Goal: Task Accomplishment & Management: Complete application form

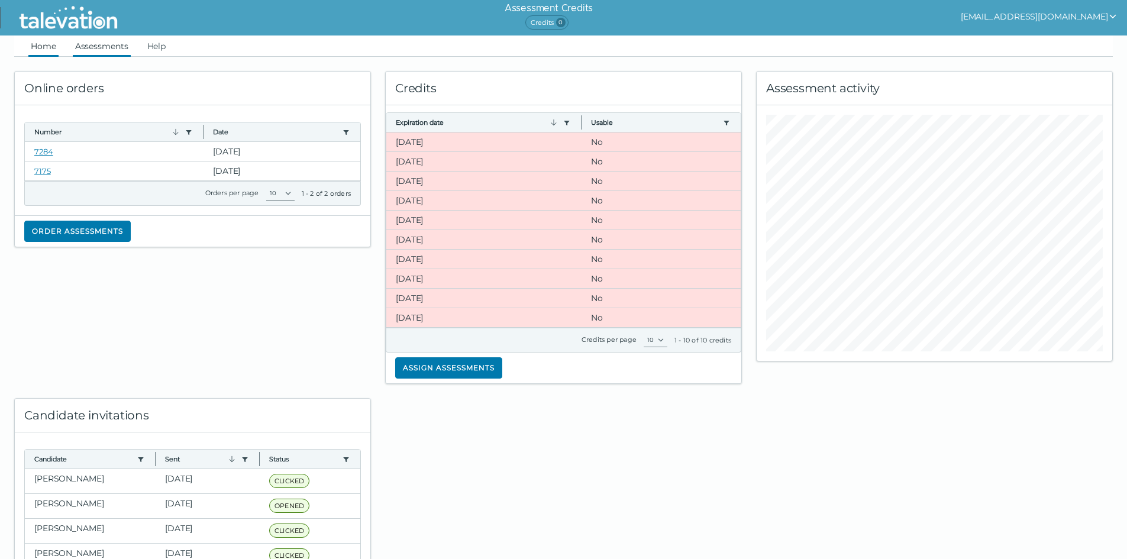
click at [103, 44] on link "Assessments" at bounding box center [102, 45] width 58 height 21
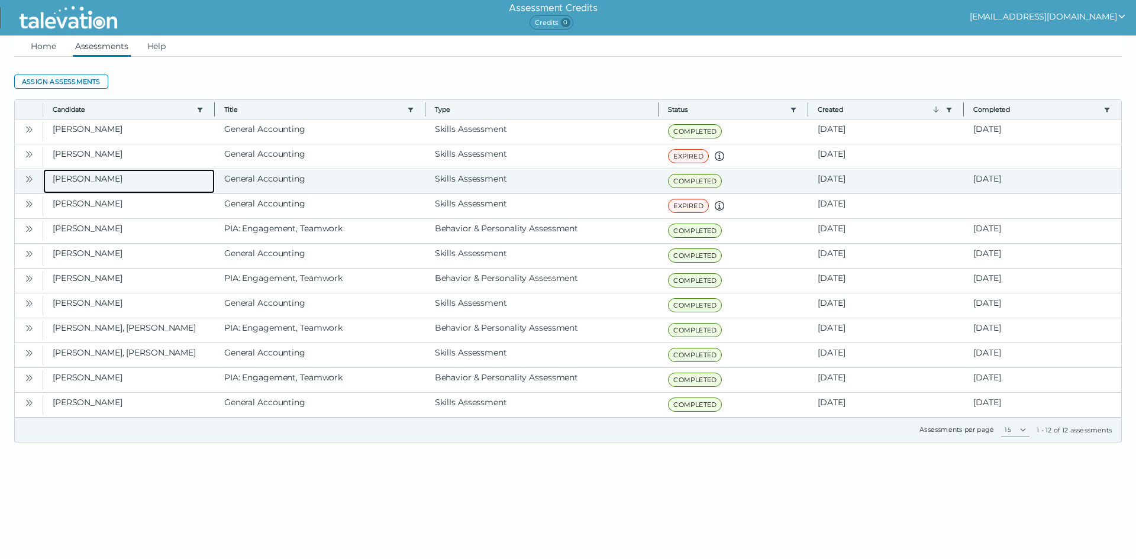
click at [130, 177] on clr-dg-cell "[PERSON_NAME]" at bounding box center [129, 181] width 172 height 24
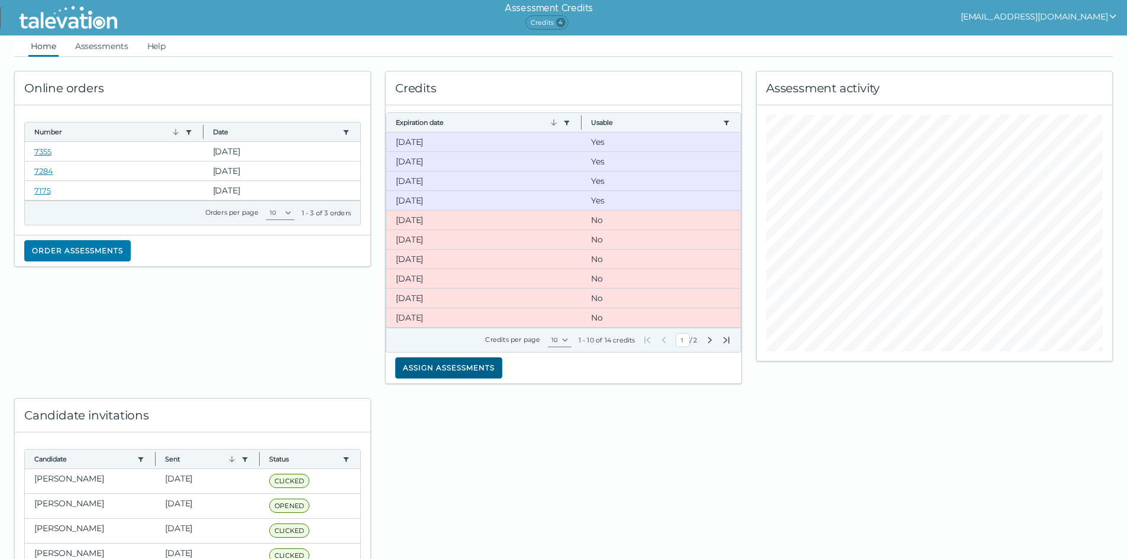
click at [441, 364] on button "Assign assessments" at bounding box center [448, 367] width 107 height 21
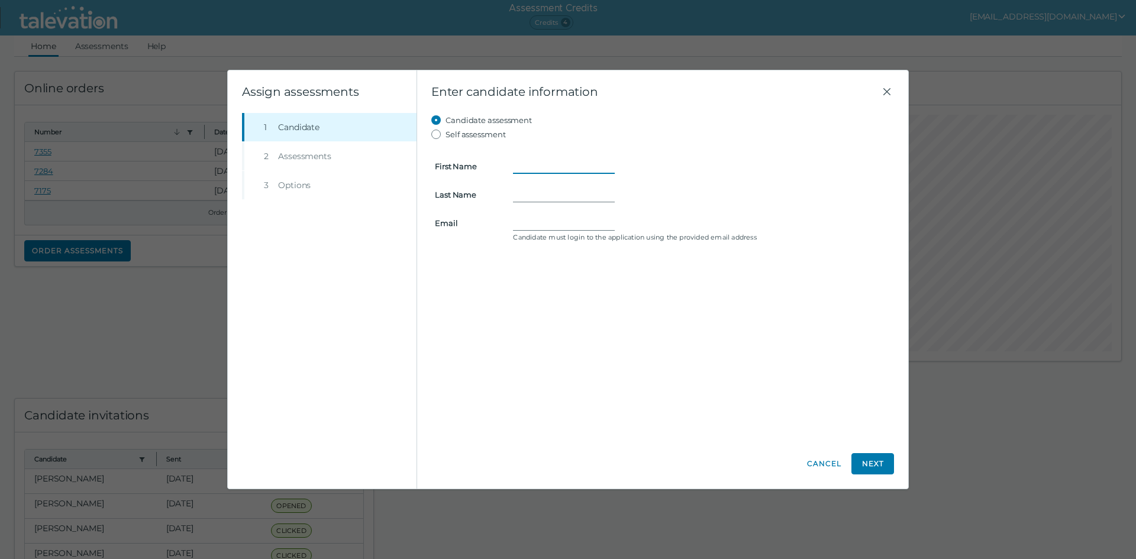
click at [537, 161] on input "First Name" at bounding box center [564, 166] width 102 height 14
type input "[PERSON_NAME]"
paste input "[EMAIL_ADDRESS][DOMAIN_NAME]"
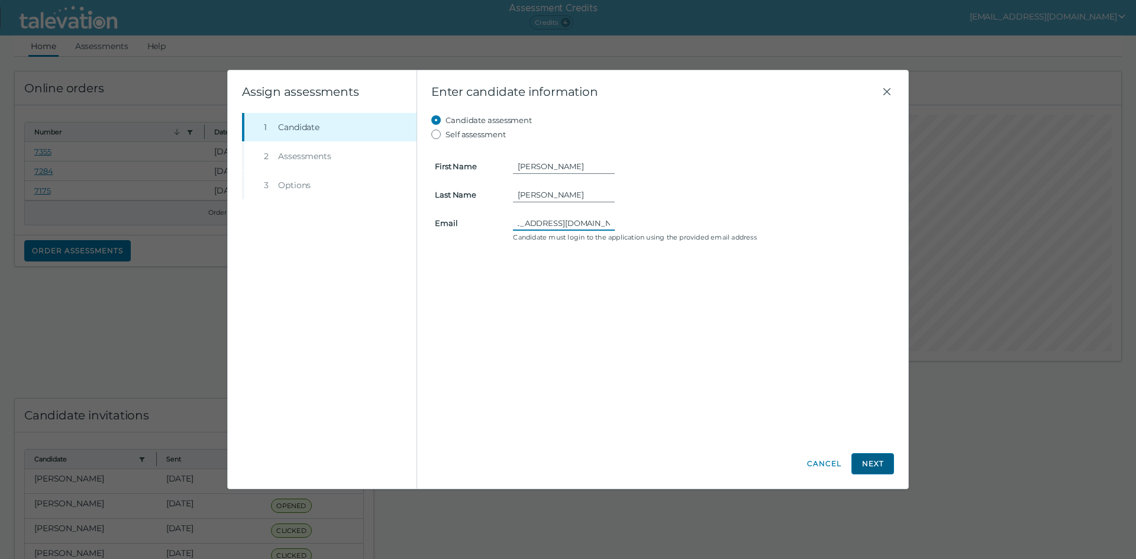
type input "[EMAIL_ADDRESS][DOMAIN_NAME]"
click at [881, 469] on button "Next" at bounding box center [872, 463] width 43 height 21
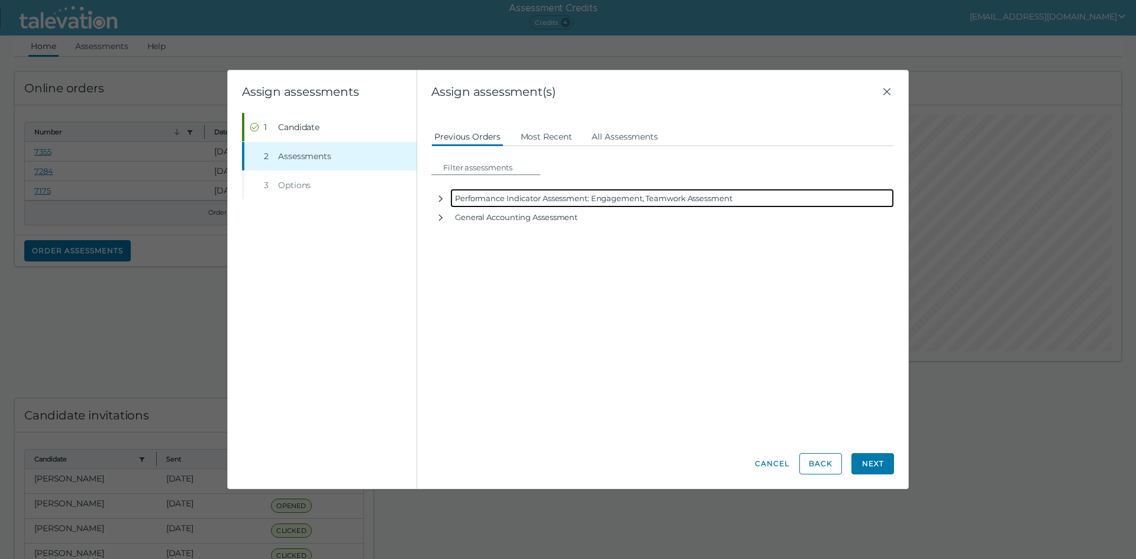
click at [532, 199] on div "Performance Indicator Assessment: Engagement, Teamwork Assessment" at bounding box center [672, 198] width 444 height 19
click at [441, 198] on icon "button" at bounding box center [440, 198] width 9 height 9
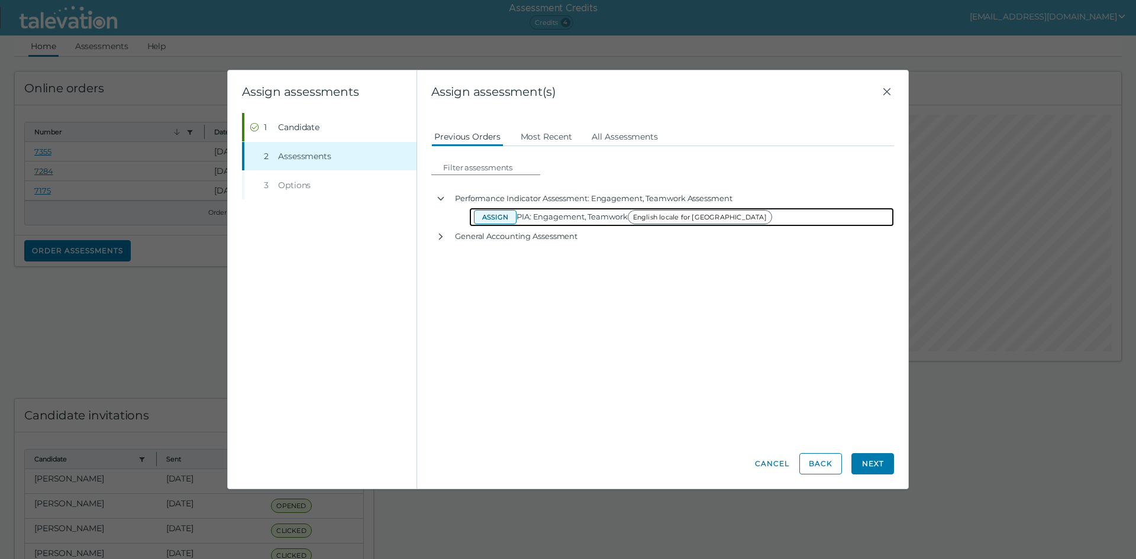
click at [496, 218] on button "Assign" at bounding box center [495, 217] width 43 height 14
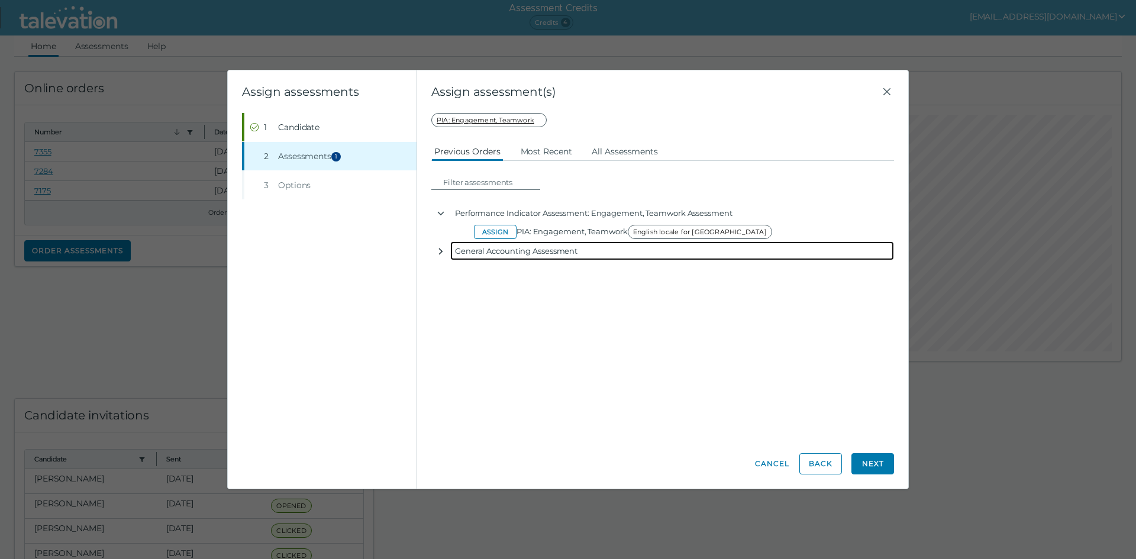
click at [441, 253] on icon "button" at bounding box center [441, 251] width 4 height 7
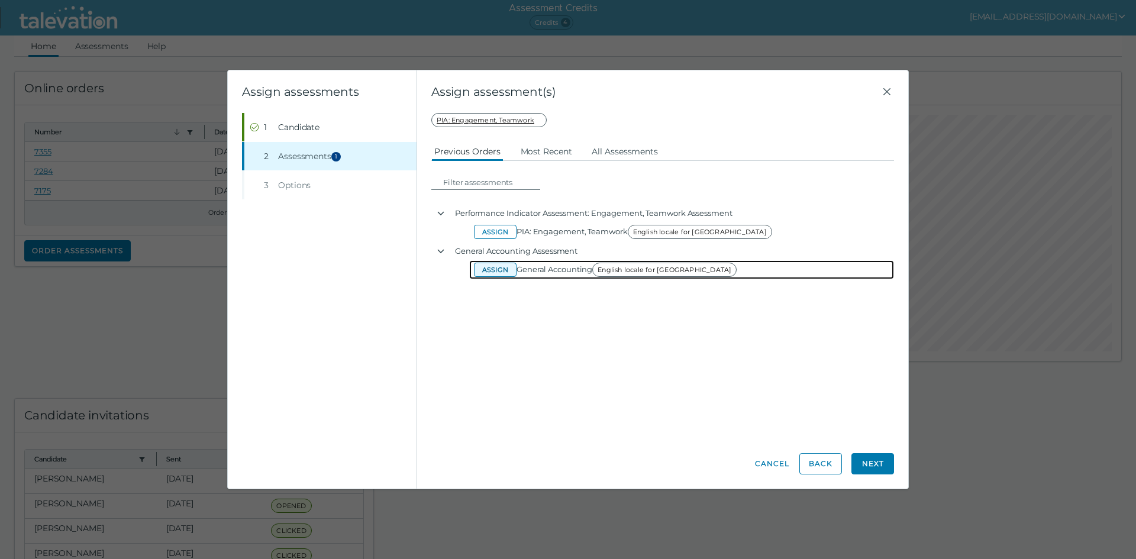
click at [490, 273] on button "Assign" at bounding box center [495, 270] width 43 height 14
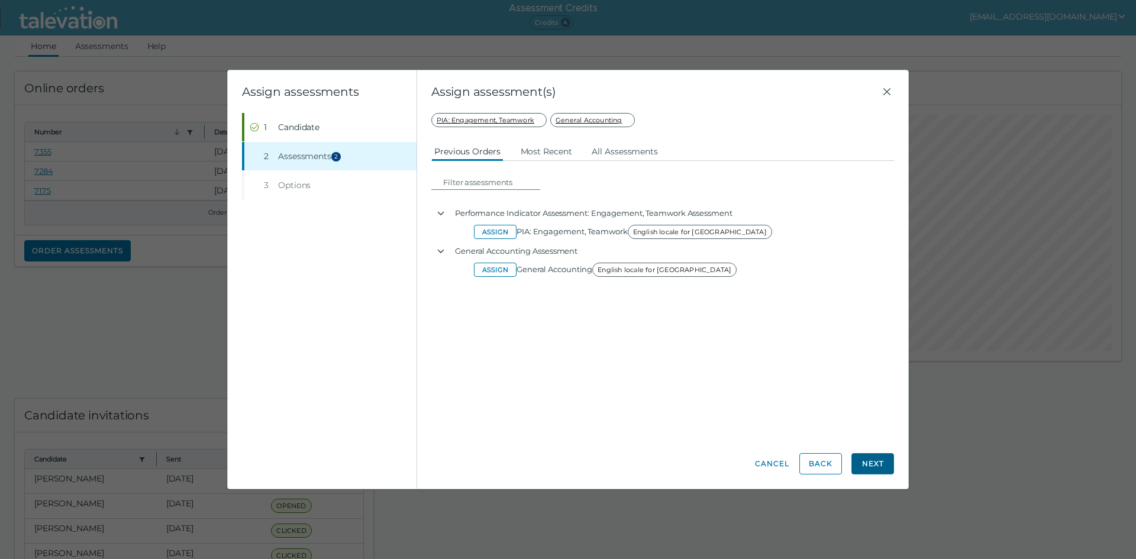
click at [865, 469] on button "Next" at bounding box center [872, 463] width 43 height 21
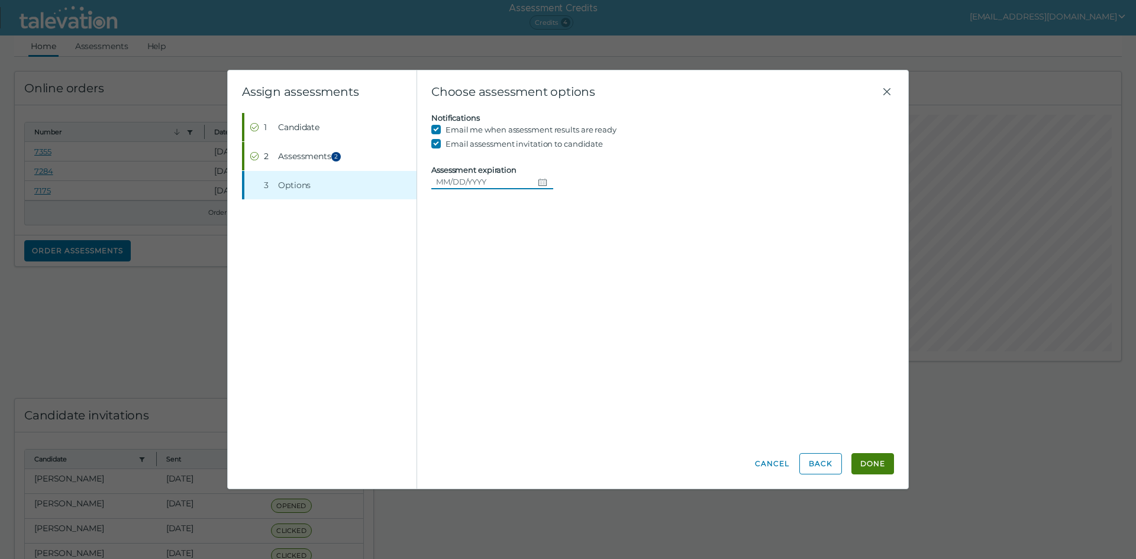
click at [540, 180] on icon "Choose date" at bounding box center [542, 181] width 9 height 9
click at [558, 279] on button "12" at bounding box center [558, 278] width 21 height 21
type input "[DATE]"
click at [873, 466] on button "Done" at bounding box center [872, 463] width 43 height 21
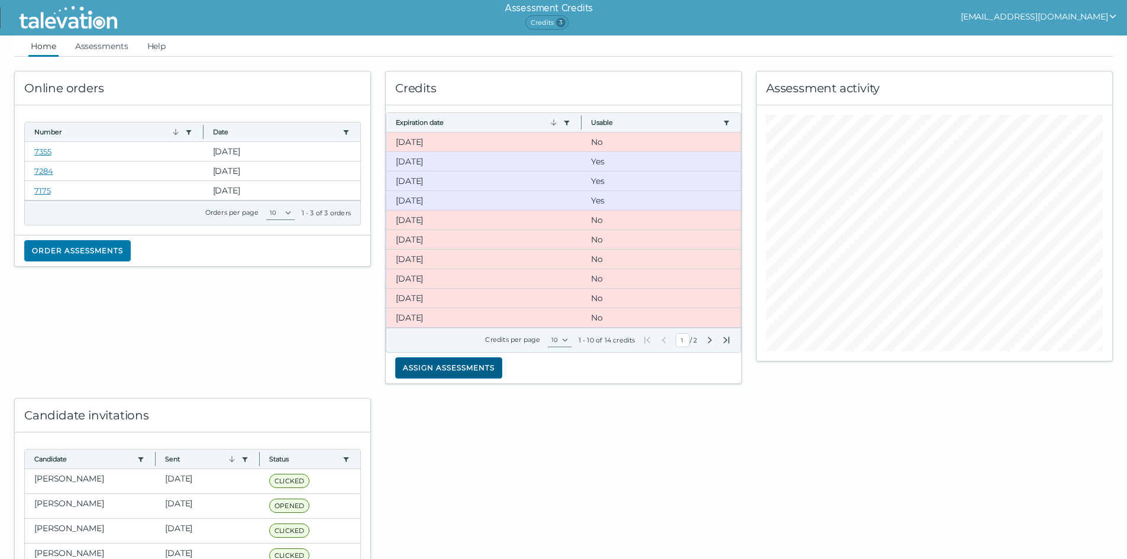
click at [421, 361] on button "Assign assessments" at bounding box center [448, 367] width 107 height 21
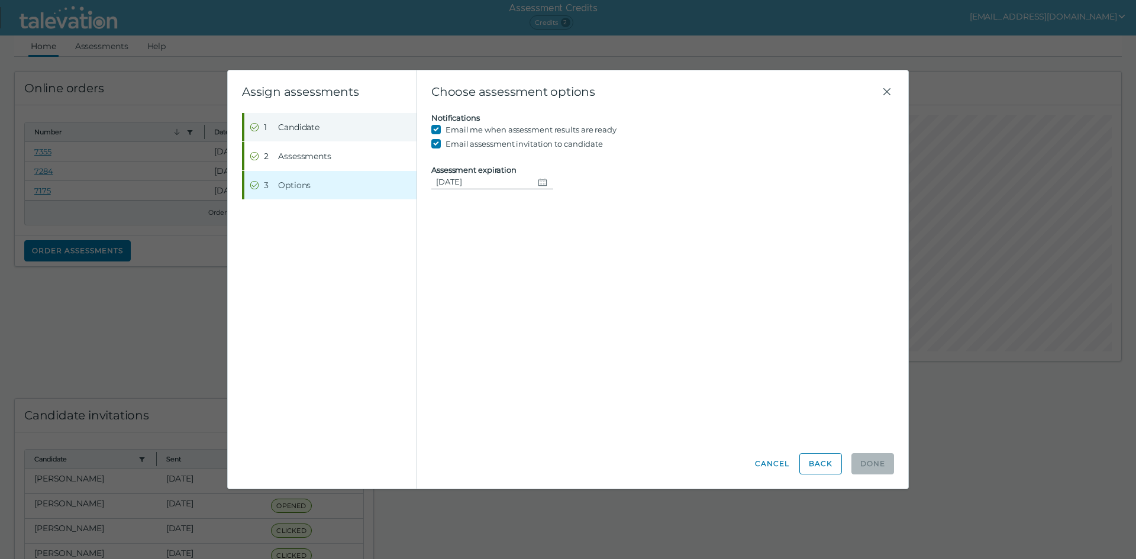
click at [335, 129] on button "Step 1 Candidate" at bounding box center [330, 127] width 172 height 28
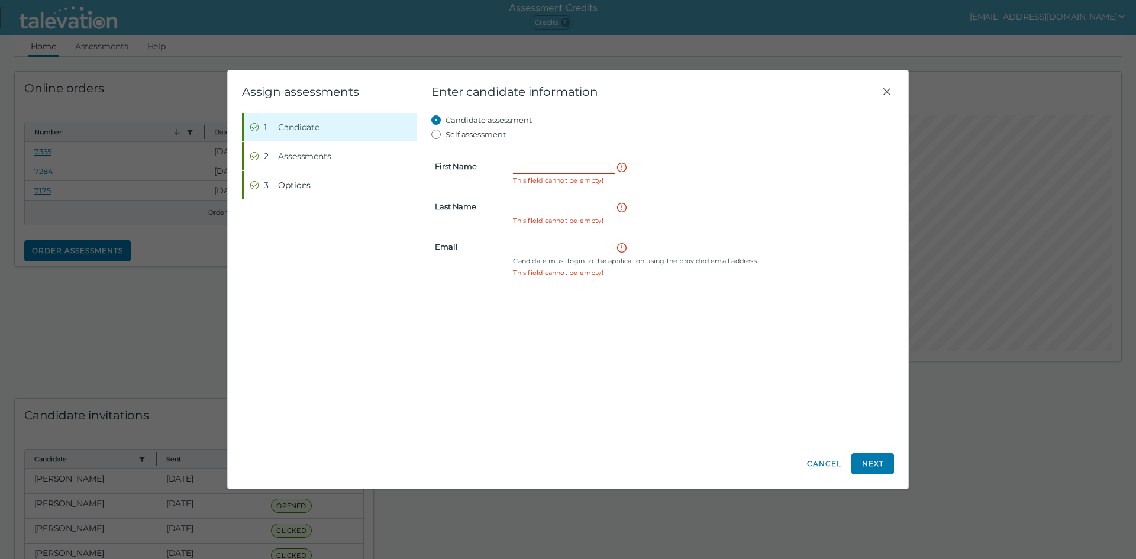
click at [526, 167] on input "First Name" at bounding box center [564, 166] width 102 height 14
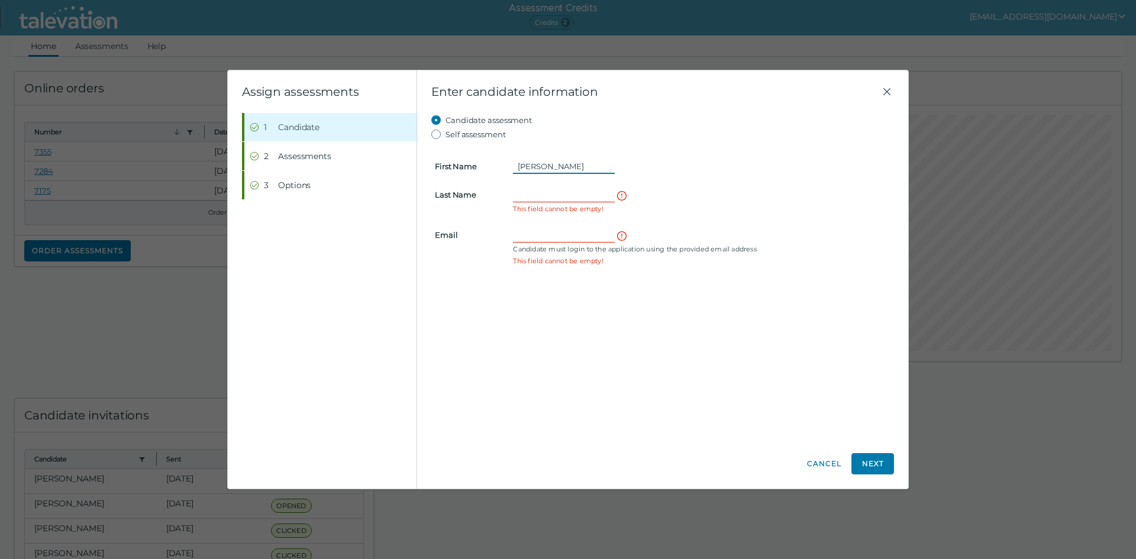
type input "[PERSON_NAME]"
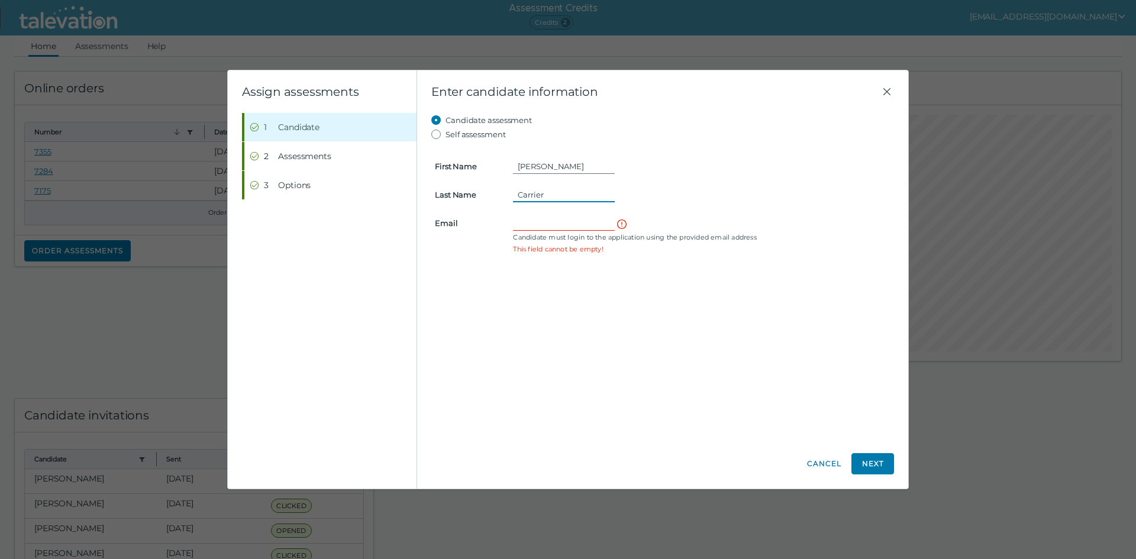
type input "Carrier"
click at [520, 227] on input "Email" at bounding box center [564, 223] width 102 height 14
paste input "[EMAIL_ADDRESS][DOMAIN_NAME]"
type input "[EMAIL_ADDRESS][DOMAIN_NAME]"
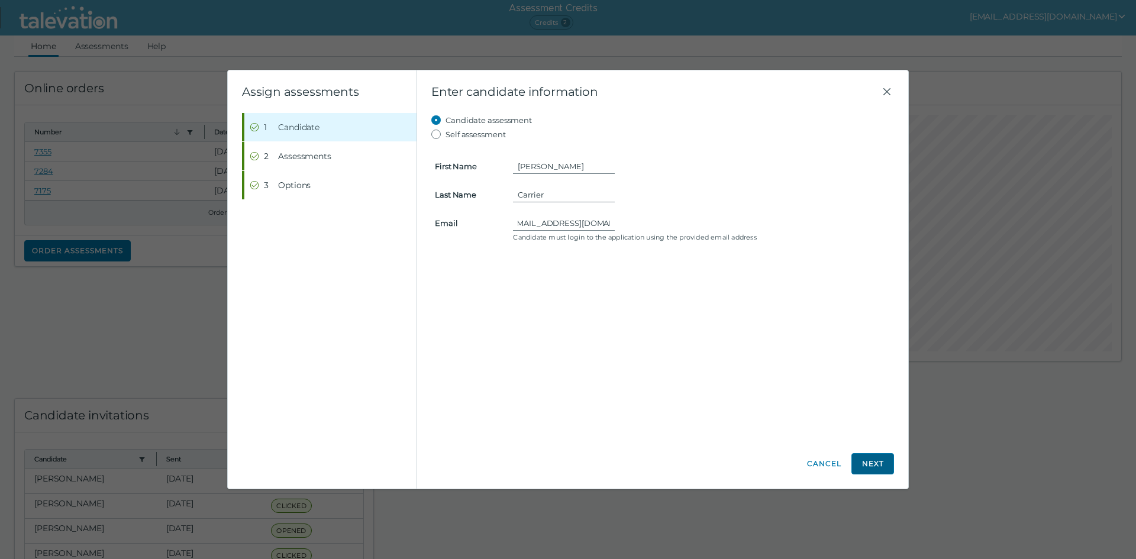
click at [880, 458] on button "Next" at bounding box center [872, 463] width 43 height 21
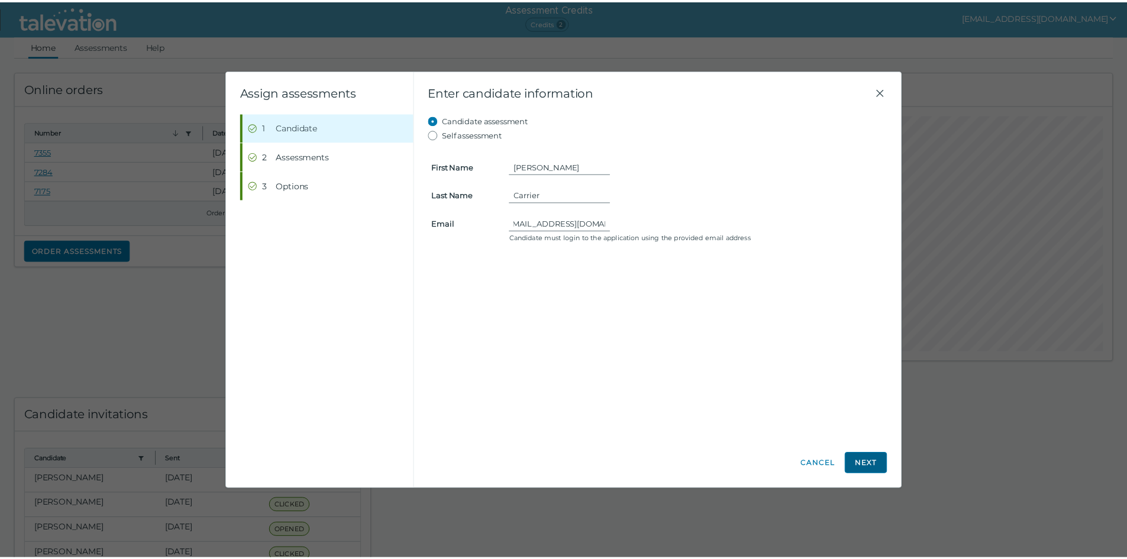
scroll to position [0, 0]
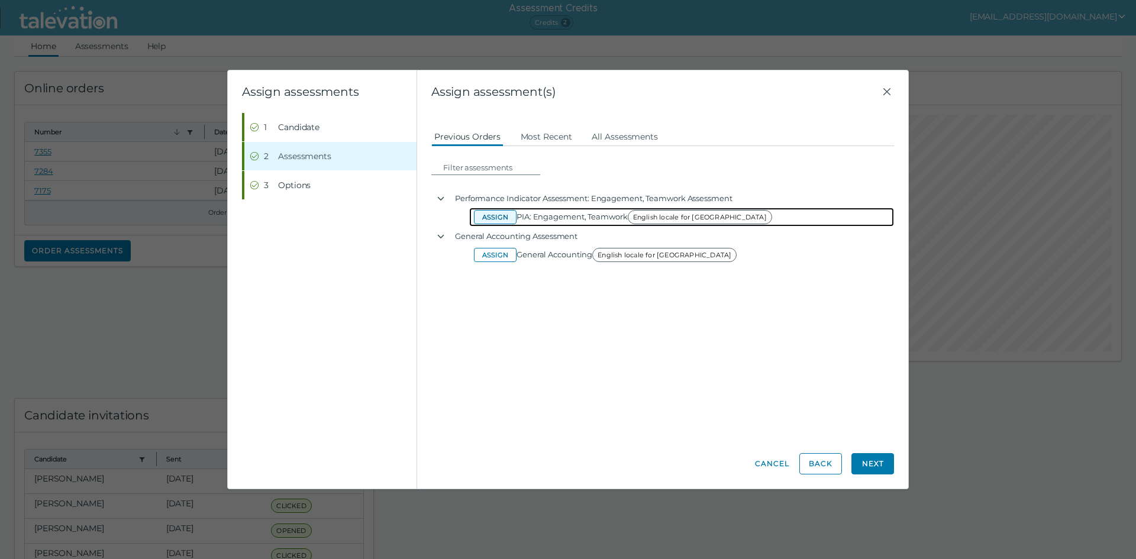
click at [504, 217] on button "Assign" at bounding box center [495, 217] width 43 height 14
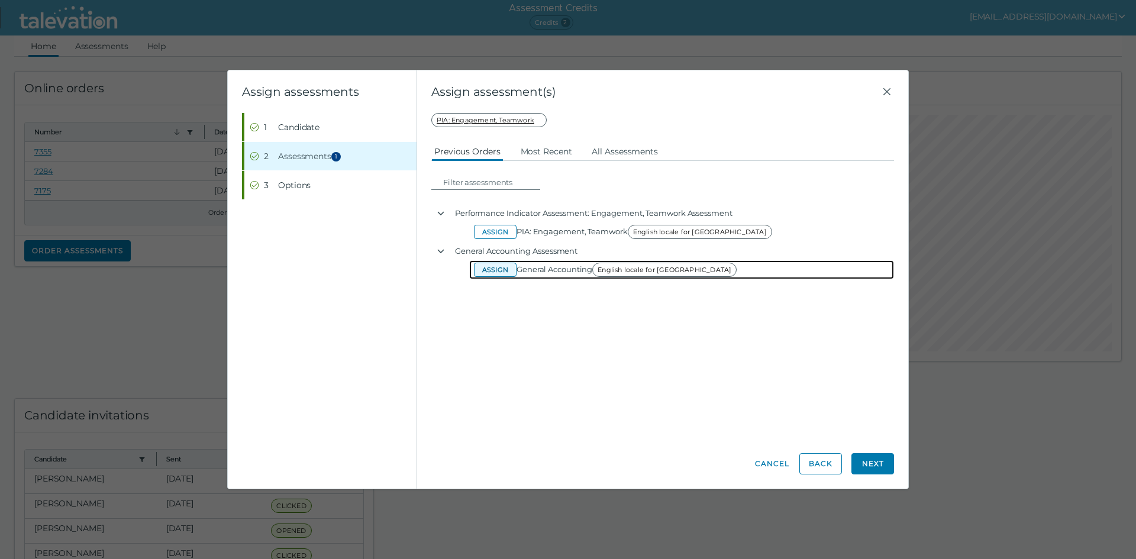
click at [496, 270] on button "Assign" at bounding box center [495, 270] width 43 height 14
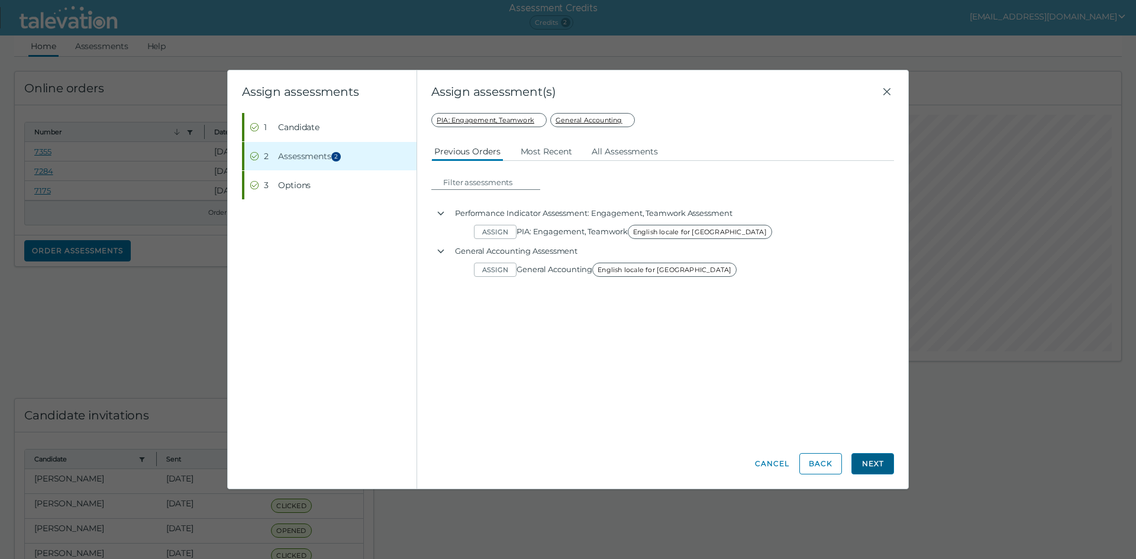
click at [868, 459] on button "Next" at bounding box center [872, 463] width 43 height 21
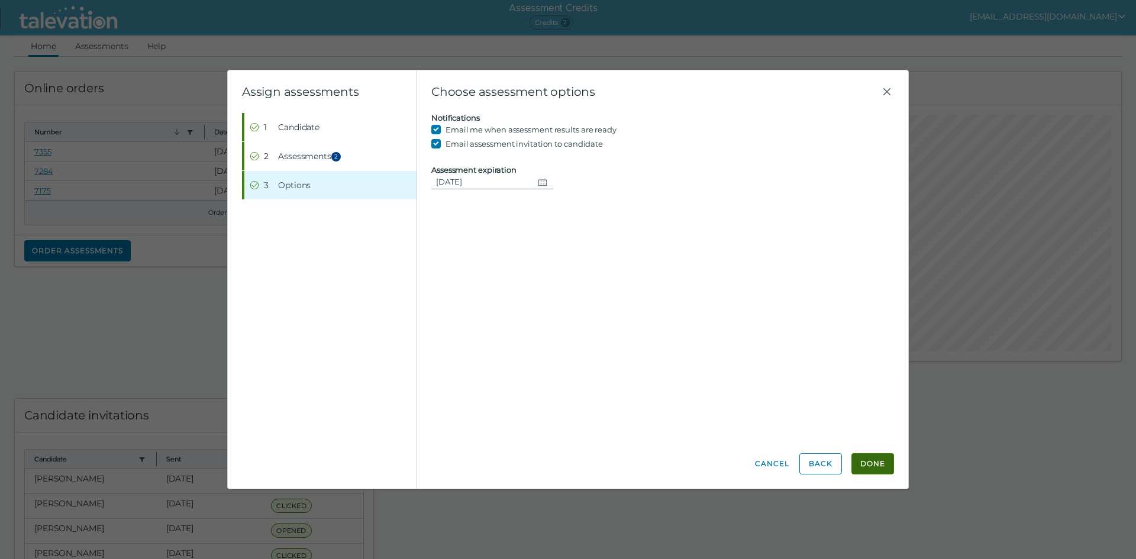
click at [871, 462] on button "Done" at bounding box center [872, 463] width 43 height 21
